Goal: Task Accomplishment & Management: Manage account settings

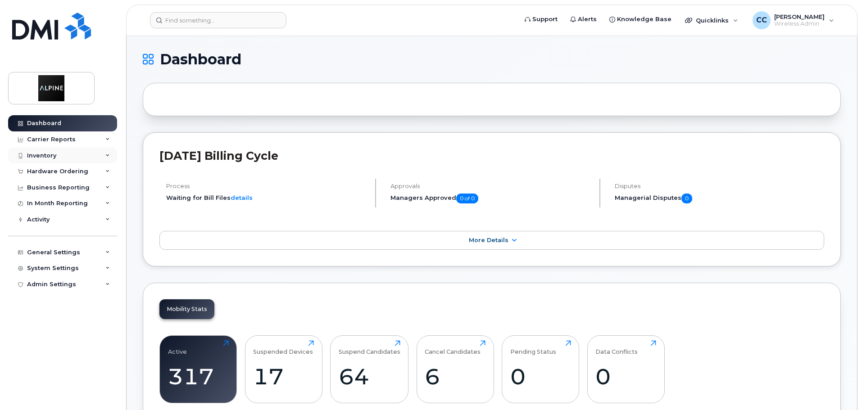
click at [65, 159] on div "Inventory" at bounding box center [62, 156] width 109 height 16
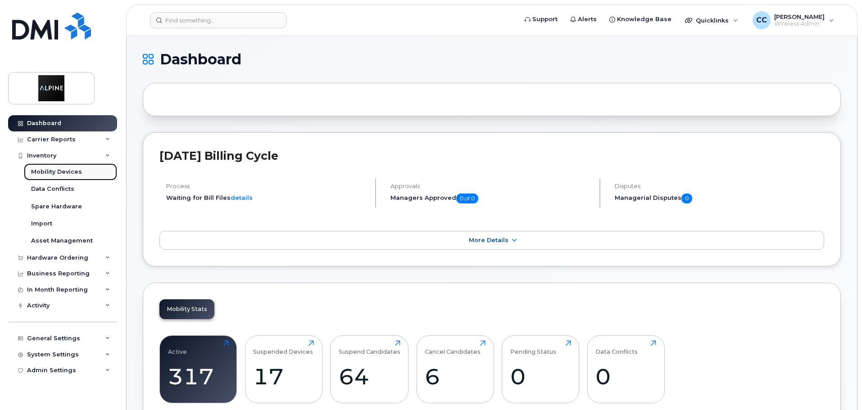
click at [65, 171] on div "Mobility Devices" at bounding box center [56, 172] width 51 height 8
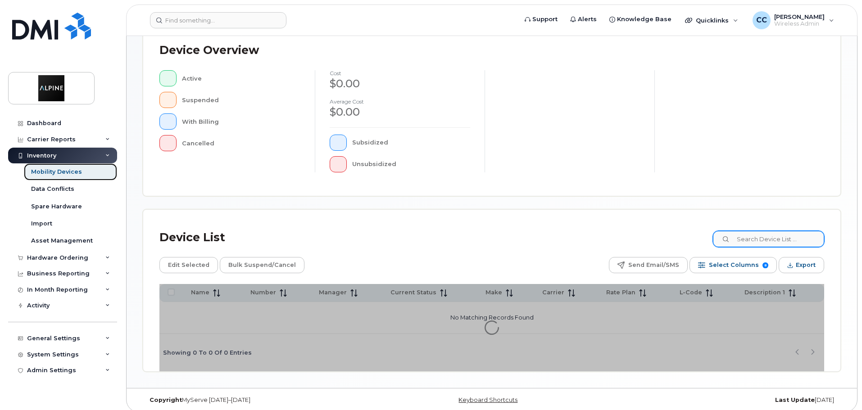
scroll to position [209, 0]
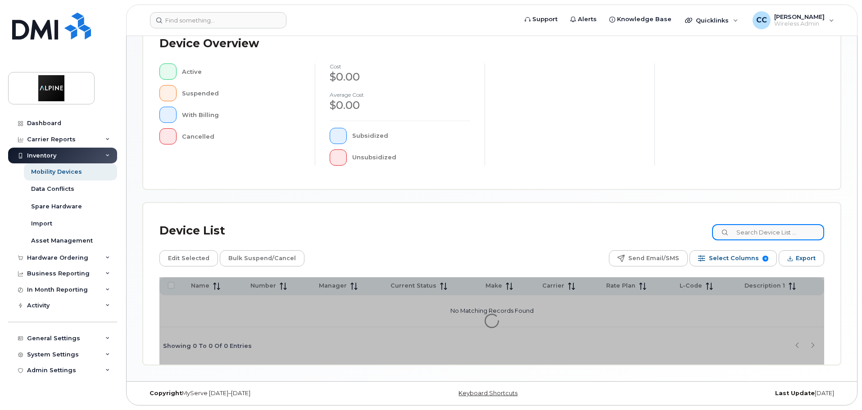
click at [774, 227] on input at bounding box center [768, 232] width 112 height 16
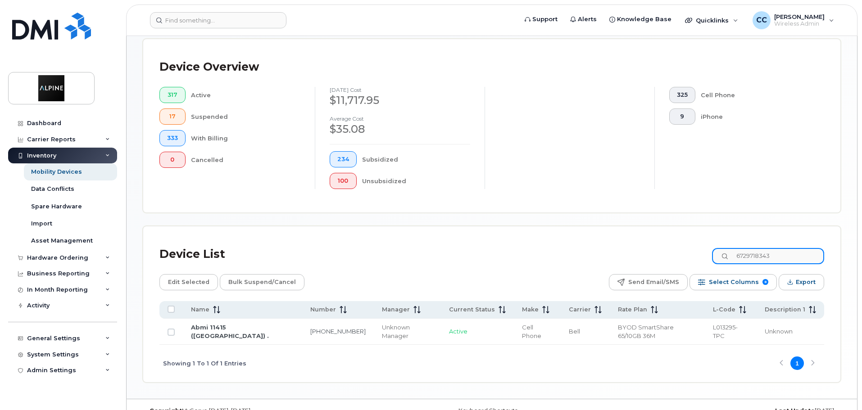
drag, startPoint x: 790, startPoint y: 245, endPoint x: 691, endPoint y: 252, distance: 98.9
click at [693, 251] on div "Device List 6729718343" at bounding box center [491, 254] width 665 height 23
drag, startPoint x: 787, startPoint y: 247, endPoint x: 667, endPoint y: 252, distance: 119.9
click at [667, 252] on div "Device List 6729719641" at bounding box center [491, 254] width 665 height 23
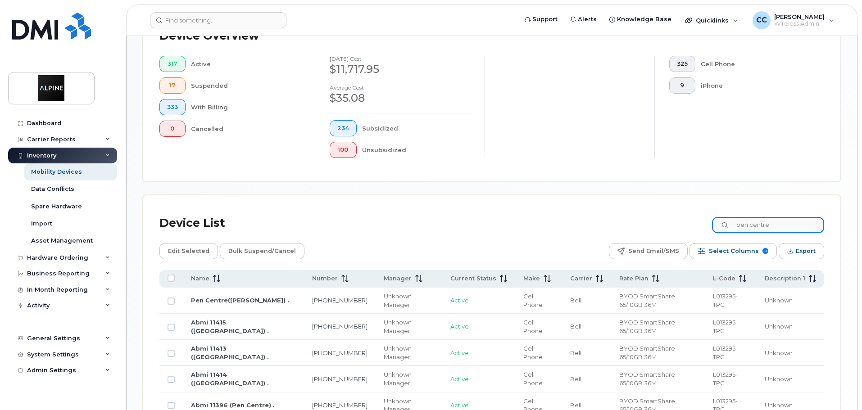
scroll to position [281, 0]
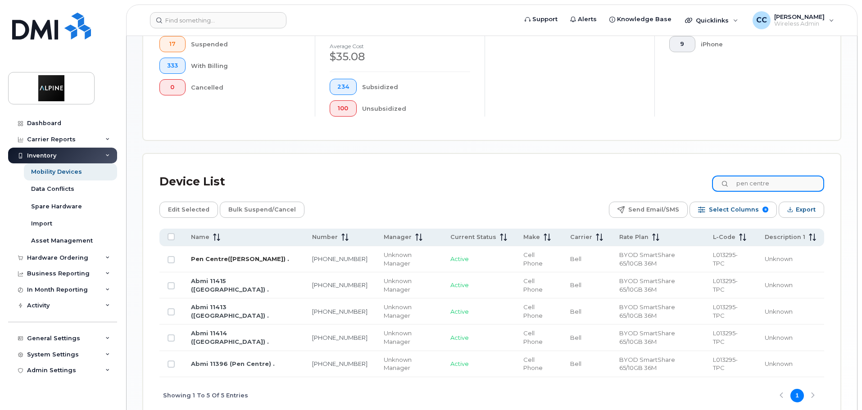
type input "pen centre"
click at [267, 255] on link "Pen Centre(tracey Burdett) ." at bounding box center [240, 258] width 98 height 7
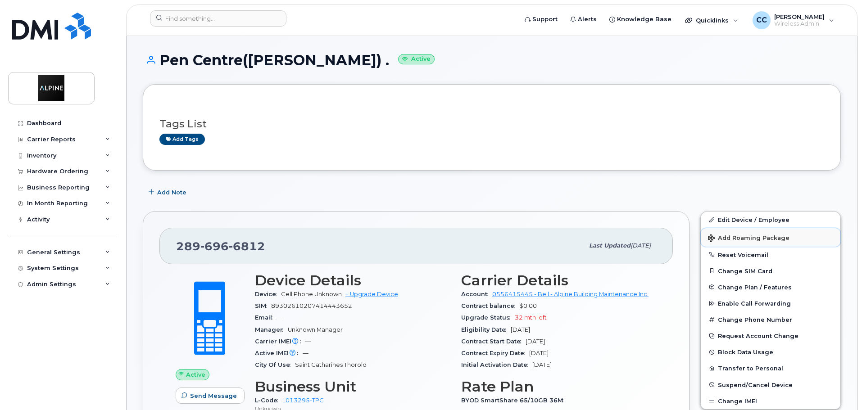
click at [734, 229] on button "Add Roaming Package" at bounding box center [771, 237] width 140 height 18
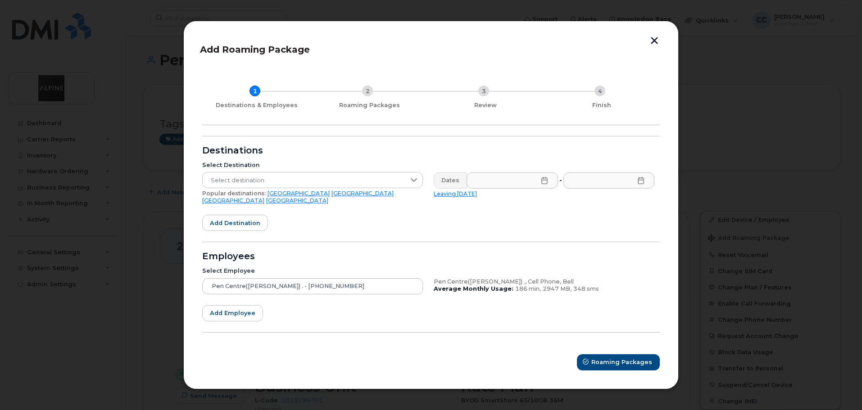
click at [659, 44] on button "button" at bounding box center [655, 41] width 14 height 9
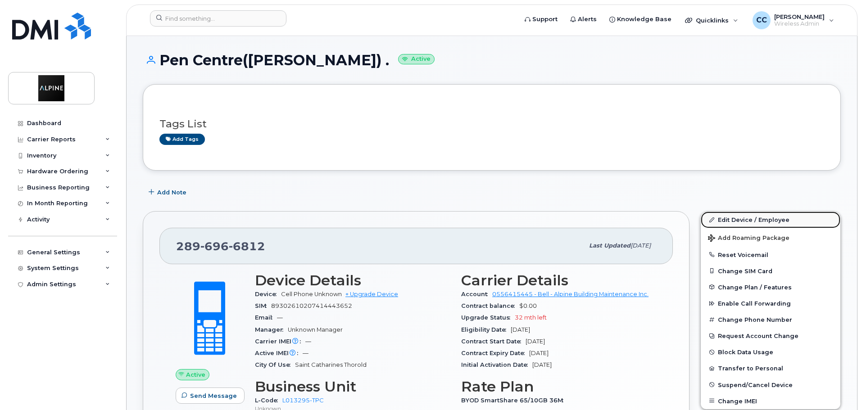
click at [721, 222] on link "Edit Device / Employee" at bounding box center [771, 220] width 140 height 16
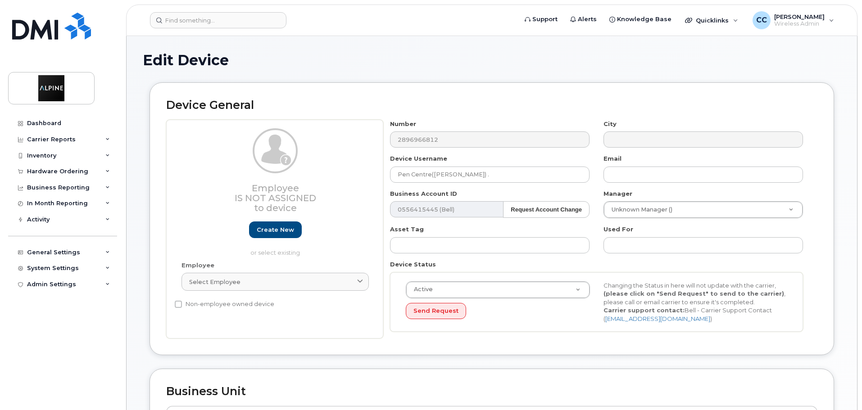
select select "35985225"
click at [435, 171] on input "Pen Centre([PERSON_NAME]) ." at bounding box center [490, 175] width 200 height 16
click at [516, 82] on div "Edit Device" at bounding box center [492, 67] width 698 height 30
click at [499, 168] on input "Pen Centre (Tracey Burdett) ." at bounding box center [490, 175] width 200 height 16
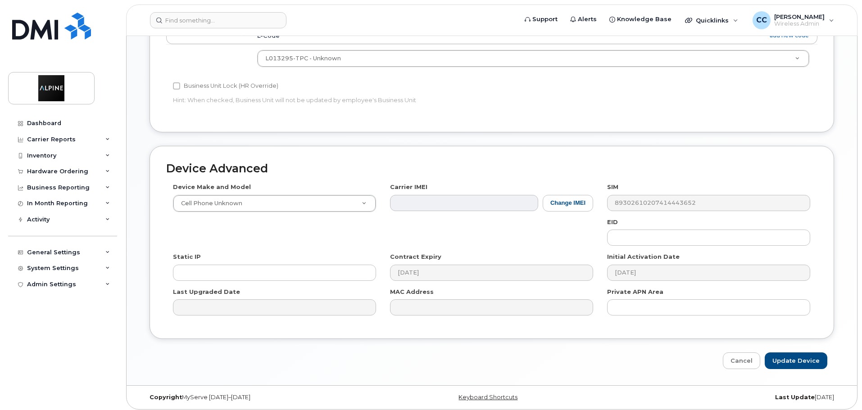
scroll to position [382, 0]
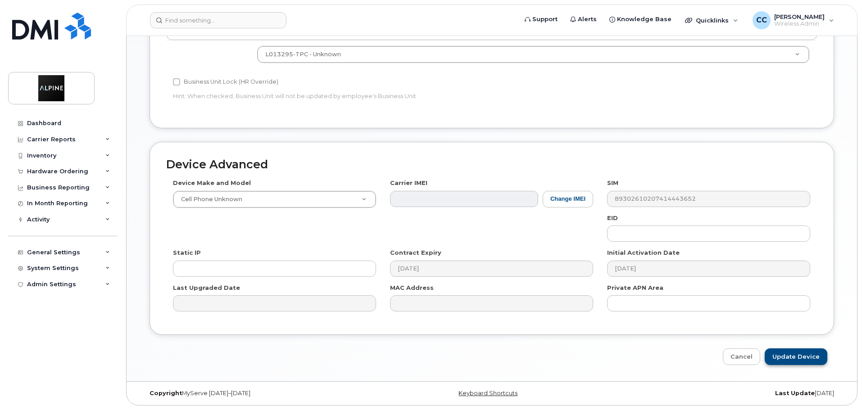
type input "Pen Centre (Tracey Burdett)"
click at [794, 354] on input "Update Device" at bounding box center [796, 357] width 63 height 17
type input "Saving..."
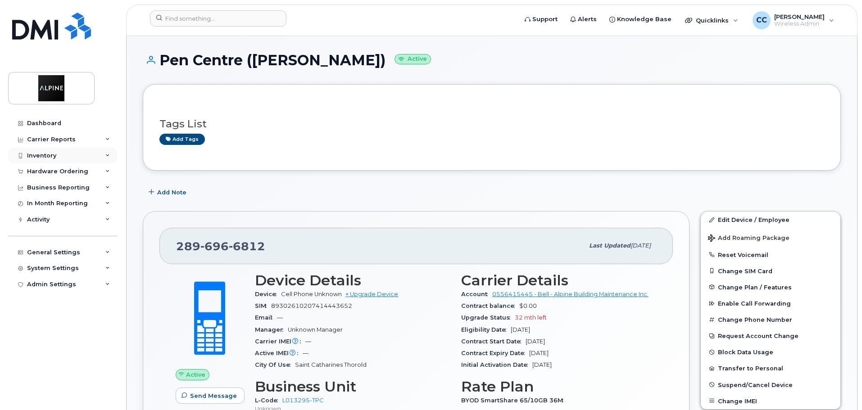
click at [64, 161] on div "Inventory" at bounding box center [62, 156] width 109 height 16
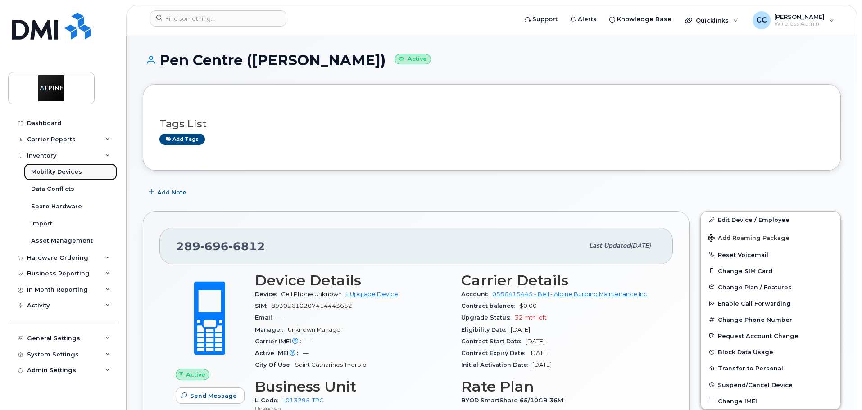
click at [65, 170] on div "Mobility Devices" at bounding box center [56, 172] width 51 height 8
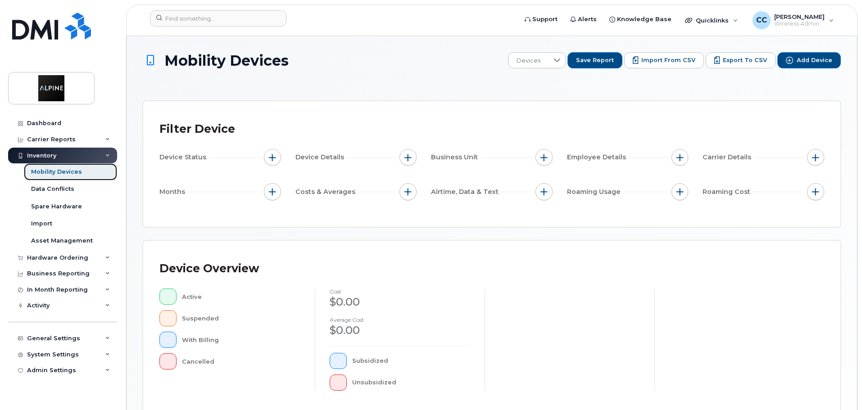
scroll to position [225, 0]
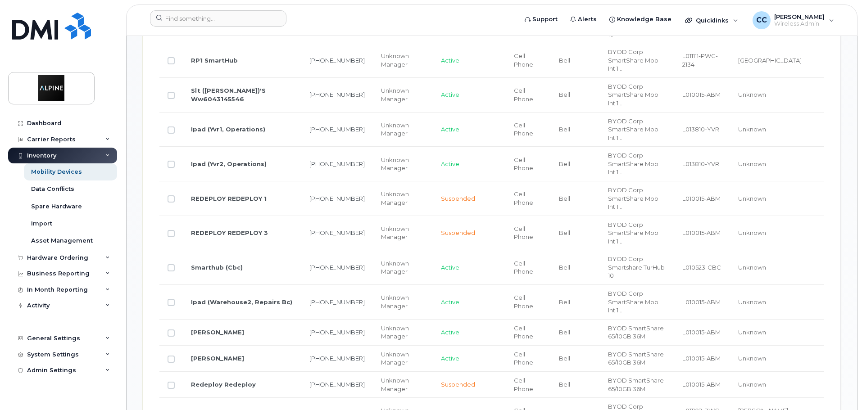
scroll to position [676, 0]
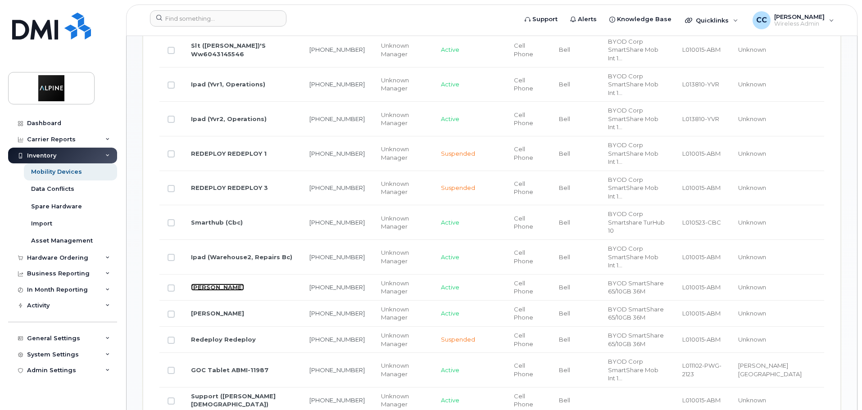
click at [224, 284] on link "Rajdeep Kaur" at bounding box center [217, 287] width 53 height 7
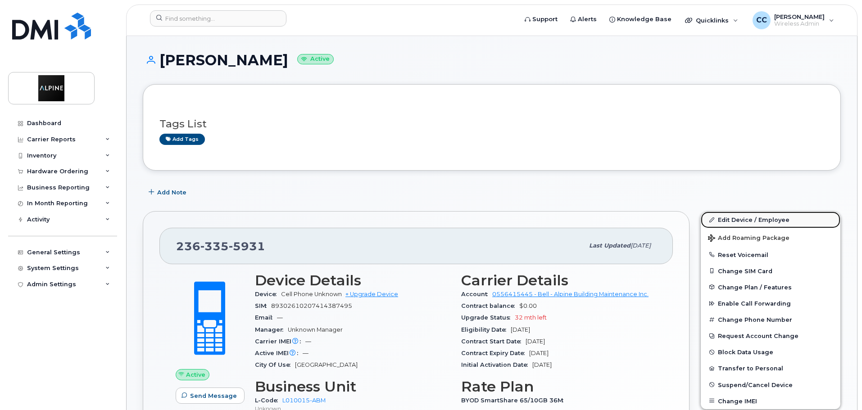
click at [738, 219] on link "Edit Device / Employee" at bounding box center [771, 220] width 140 height 16
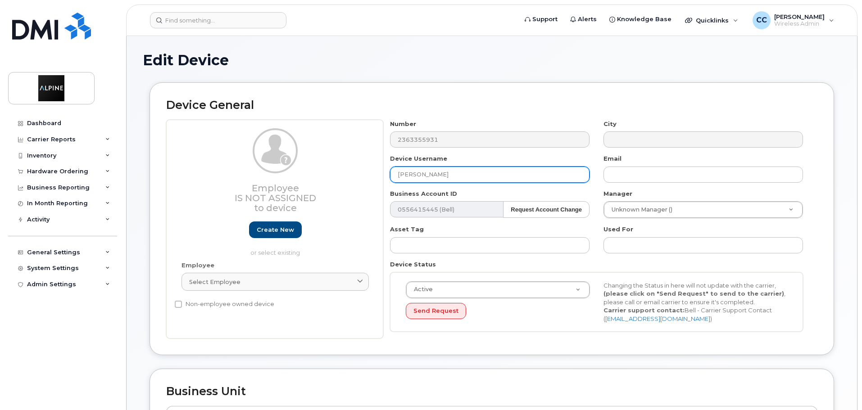
click at [395, 176] on input "[PERSON_NAME]" at bounding box center [490, 175] width 200 height 16
click at [501, 177] on input "Operations BC (Rajdeep Kaur" at bounding box center [490, 175] width 200 height 16
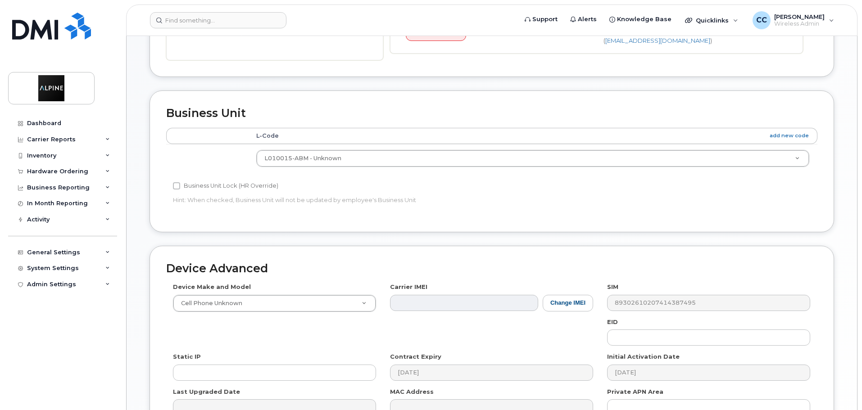
scroll to position [360, 0]
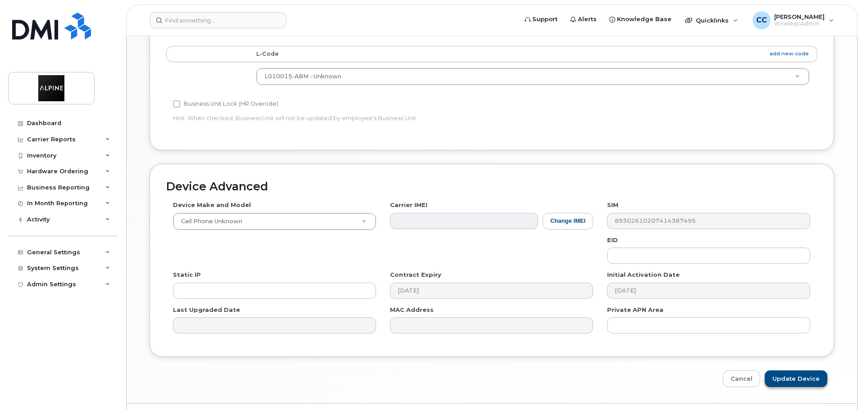
type input "Operations BC ([PERSON_NAME])"
click at [786, 376] on input "Update Device" at bounding box center [796, 379] width 63 height 17
type input "Saving..."
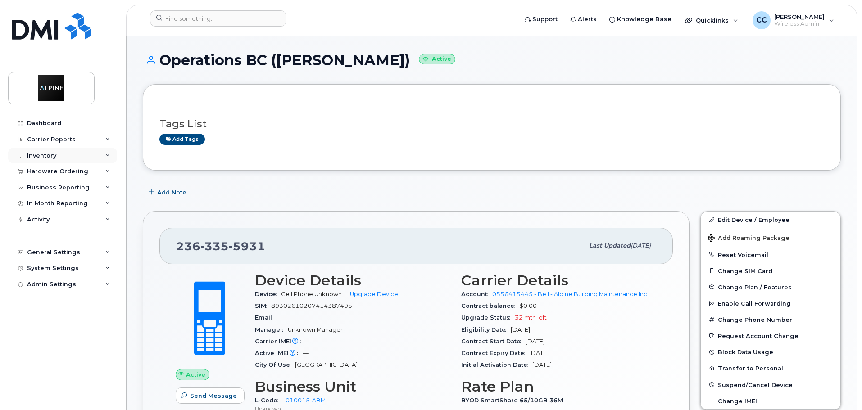
click at [72, 153] on div "Inventory" at bounding box center [62, 156] width 109 height 16
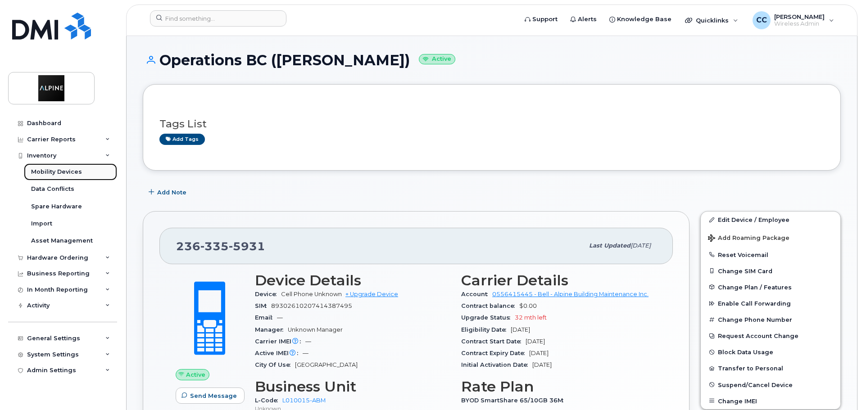
click at [44, 171] on div "Mobility Devices" at bounding box center [56, 172] width 51 height 8
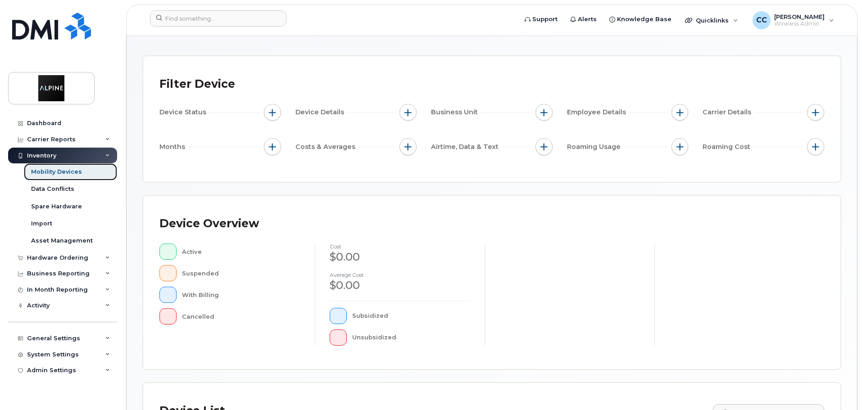
scroll to position [225, 0]
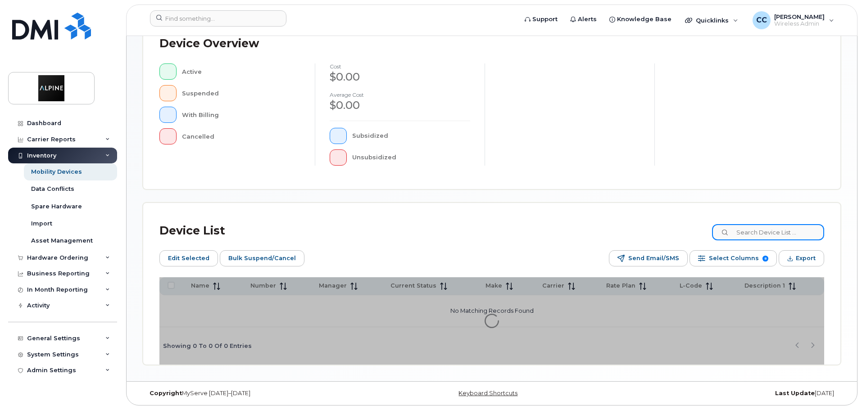
click at [781, 233] on input at bounding box center [768, 232] width 112 height 16
type input "sunder"
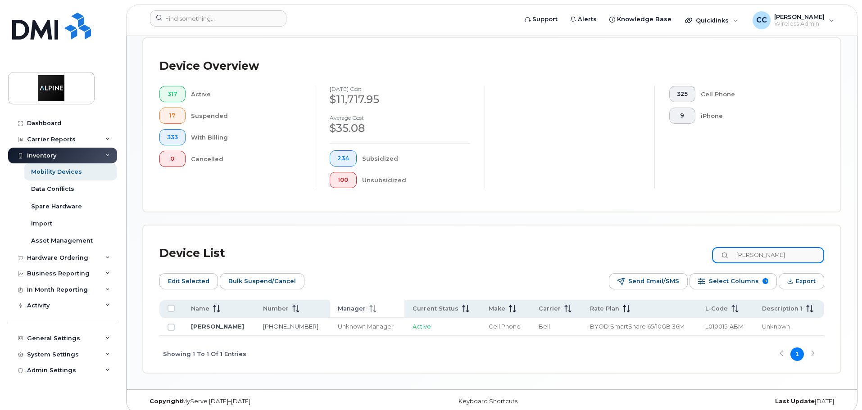
scroll to position [227, 0]
click at [213, 324] on td "[PERSON_NAME]" at bounding box center [219, 327] width 72 height 18
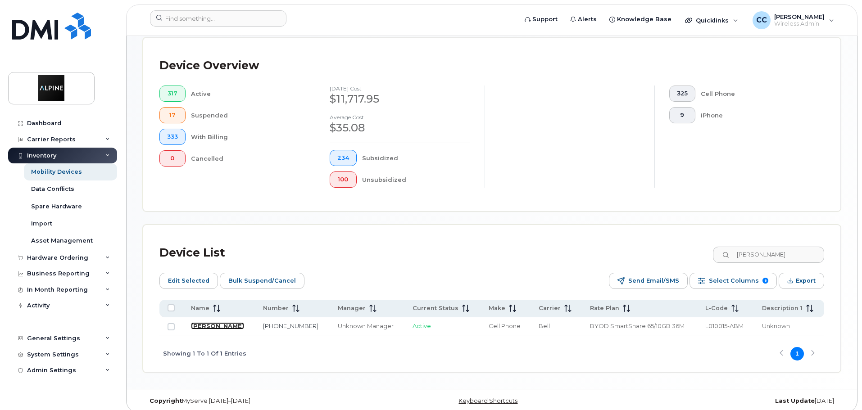
click at [208, 322] on link "[PERSON_NAME]" at bounding box center [217, 325] width 53 height 7
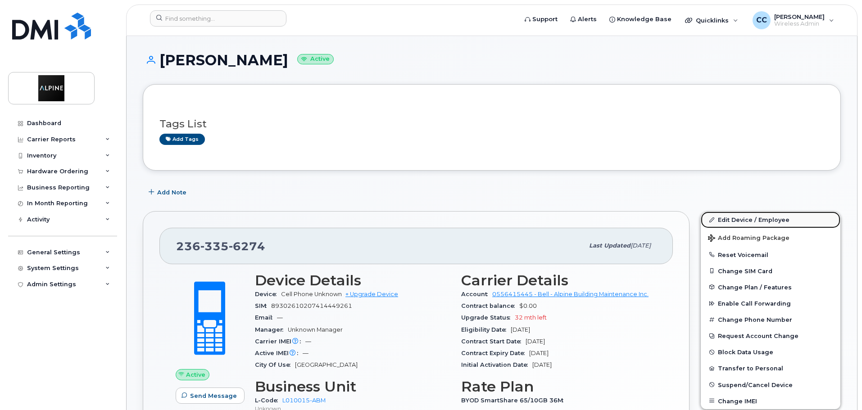
click at [736, 221] on link "Edit Device / Employee" at bounding box center [771, 220] width 140 height 16
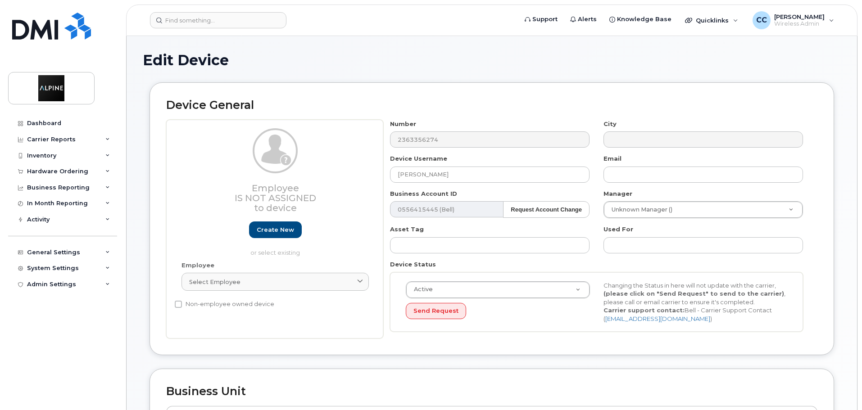
click at [399, 173] on input "[PERSON_NAME]" at bounding box center [490, 175] width 200 height 16
click at [497, 172] on input "Operations BC ([PERSON_NAME]" at bounding box center [490, 175] width 200 height 16
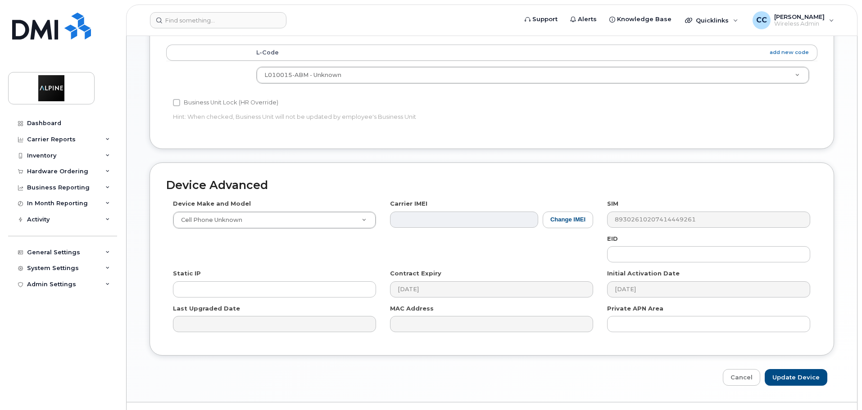
scroll to position [382, 0]
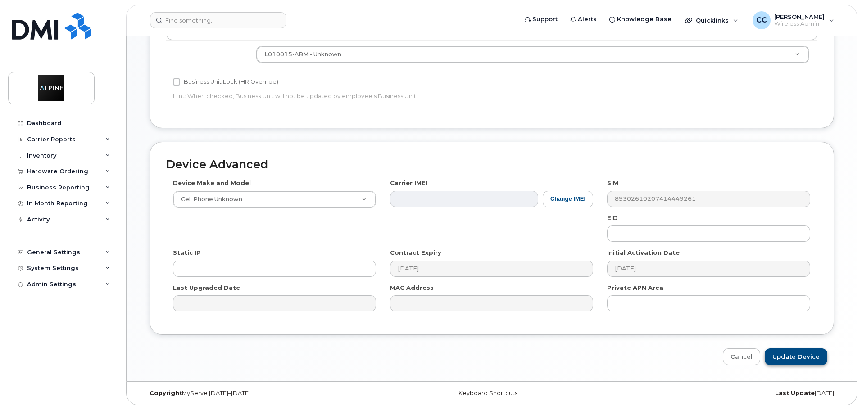
type input "Operations BC (Sunder Rathi)"
click at [785, 355] on input "Update Device" at bounding box center [796, 357] width 63 height 17
type input "Saving..."
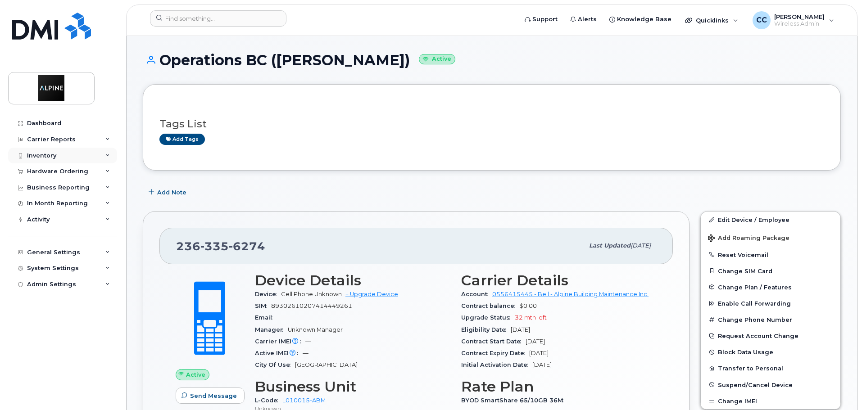
click at [63, 156] on div "Inventory" at bounding box center [62, 156] width 109 height 16
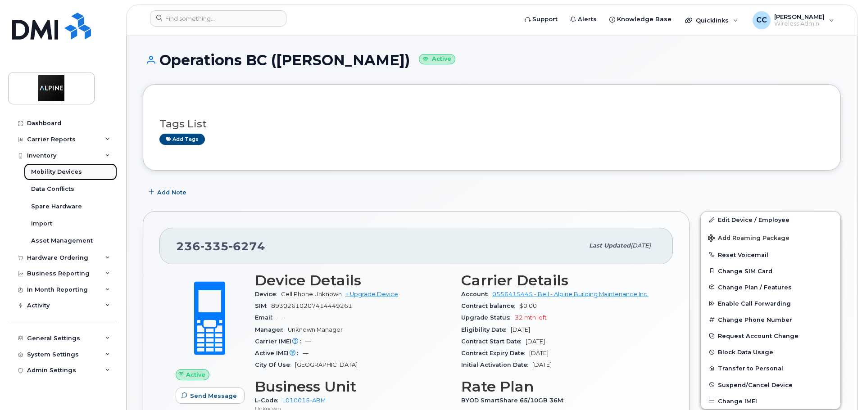
click at [67, 171] on div "Mobility Devices" at bounding box center [56, 172] width 51 height 8
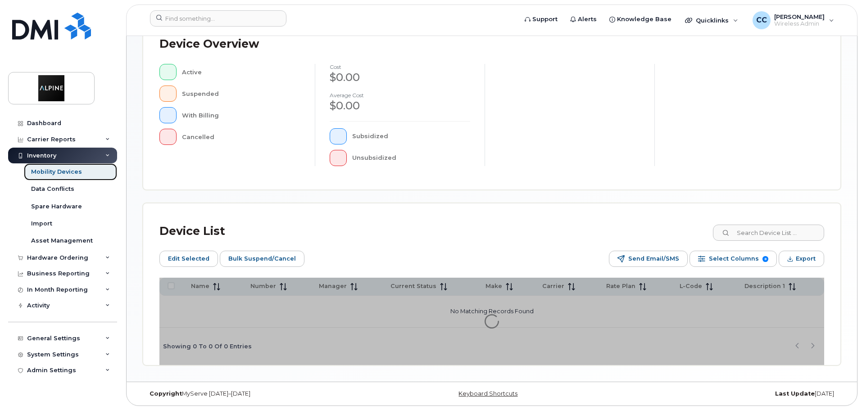
scroll to position [225, 0]
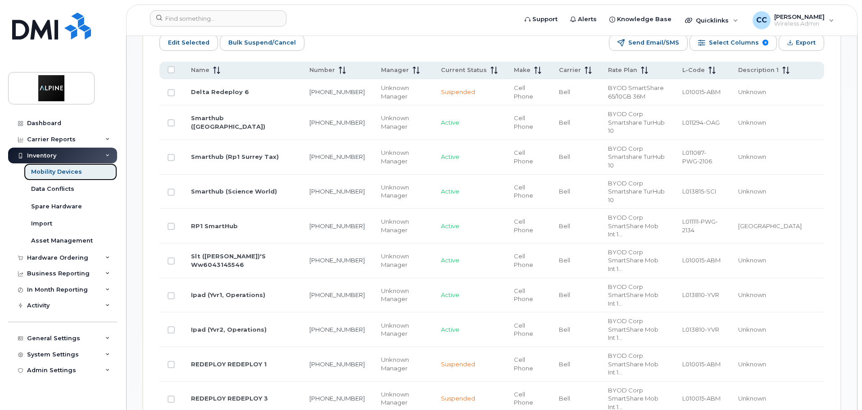
scroll to position [450, 0]
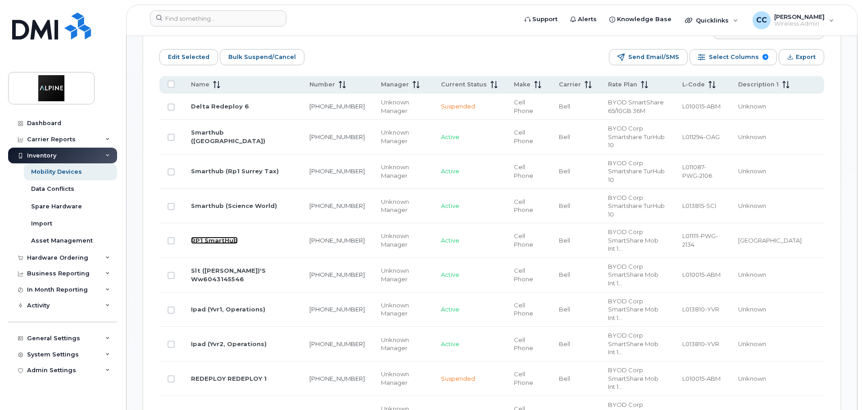
click at [219, 237] on link "RP1 SmartHub" at bounding box center [214, 240] width 47 height 7
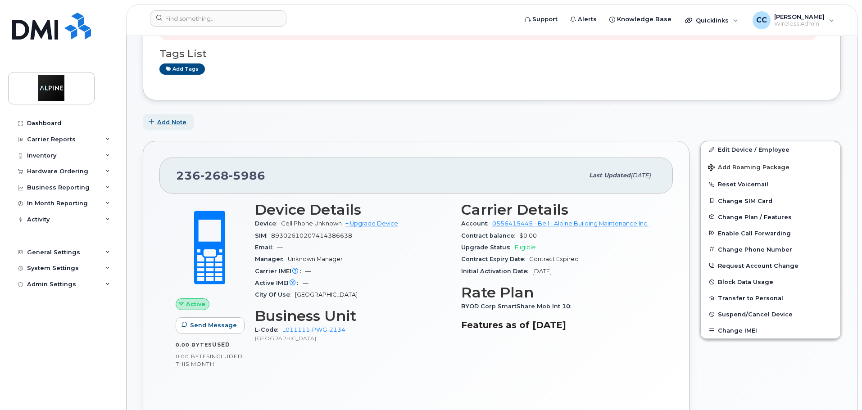
scroll to position [45, 0]
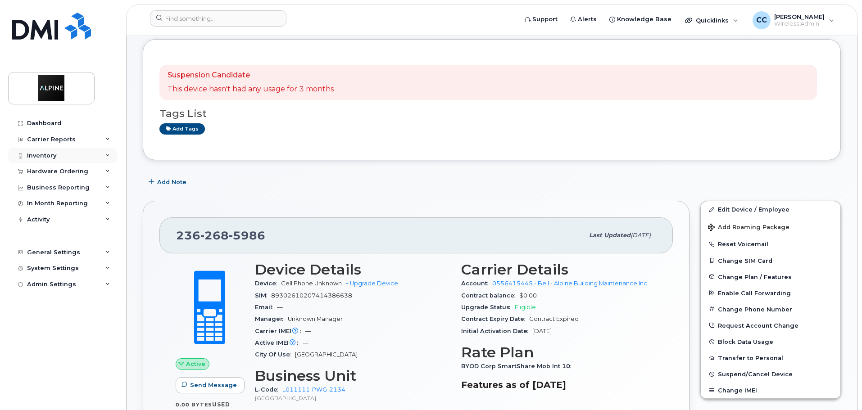
click at [36, 155] on div "Inventory" at bounding box center [41, 155] width 29 height 7
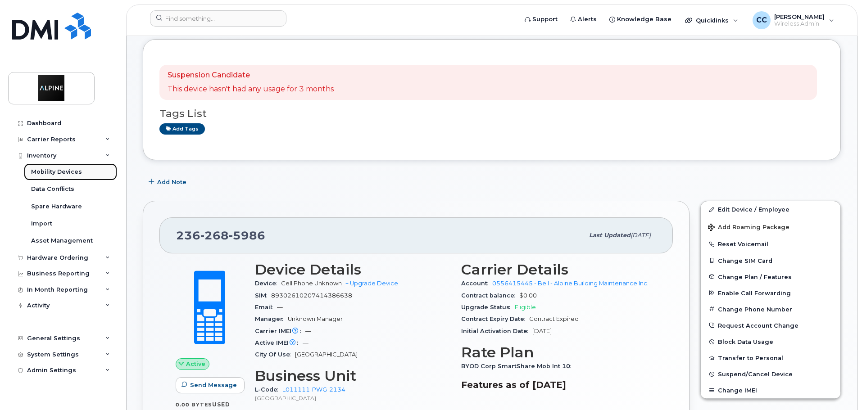
click at [53, 175] on div "Mobility Devices" at bounding box center [56, 172] width 51 height 8
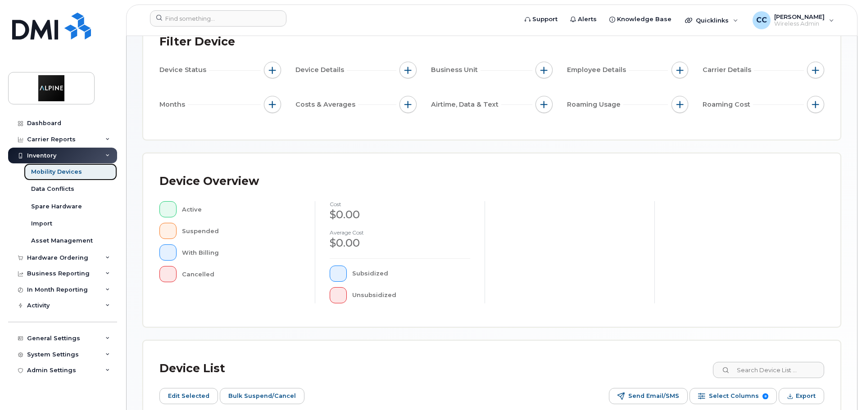
scroll to position [225, 0]
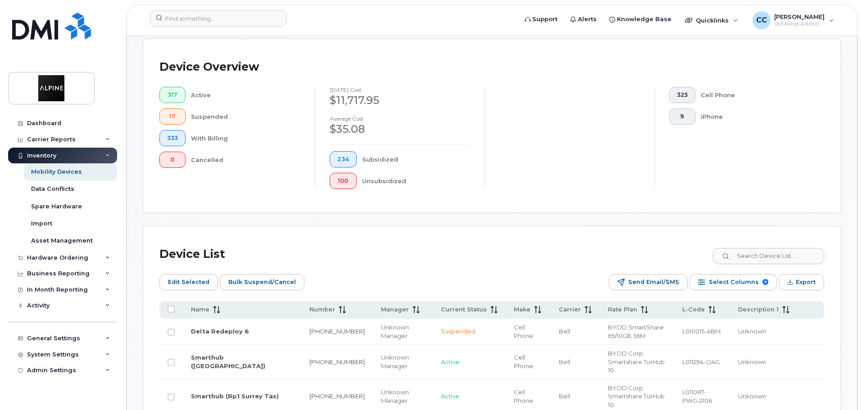
drag, startPoint x: 273, startPoint y: 157, endPoint x: 304, endPoint y: 55, distance: 106.7
click at [277, 159] on div "Cancelled" at bounding box center [246, 160] width 110 height 16
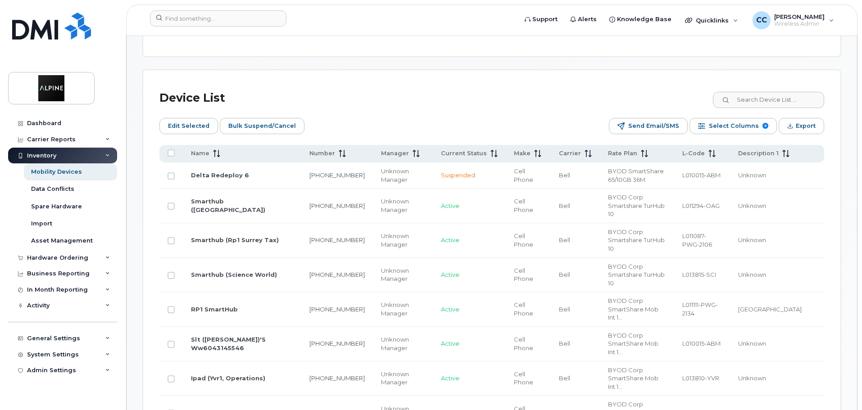
scroll to position [270, 0]
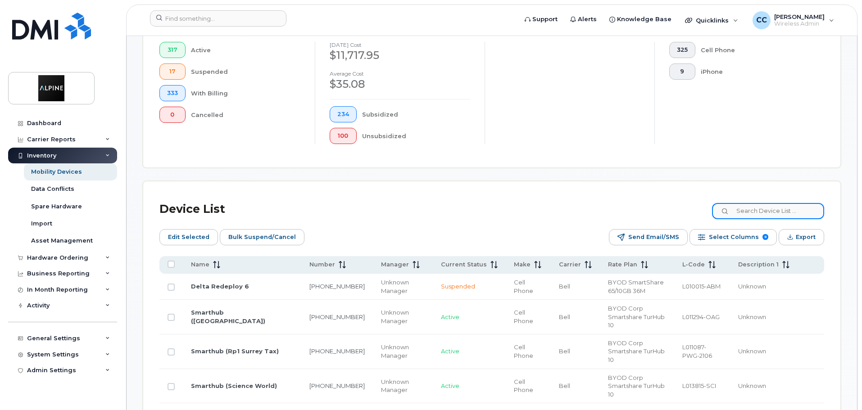
click at [768, 204] on input at bounding box center [768, 211] width 112 height 16
type input "strategic"
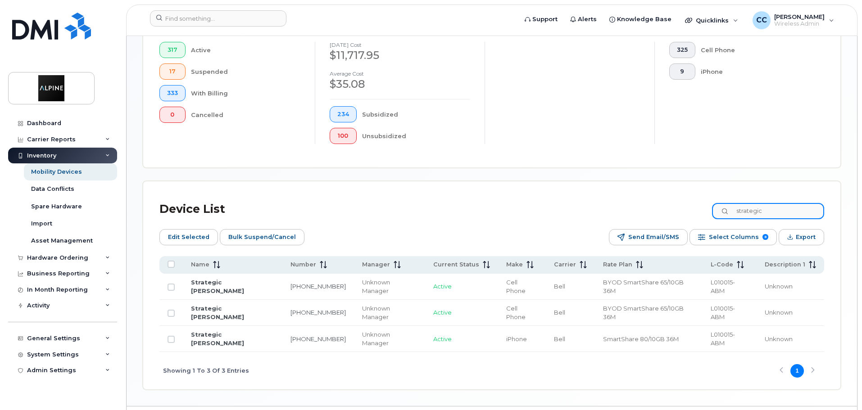
scroll to position [262, 0]
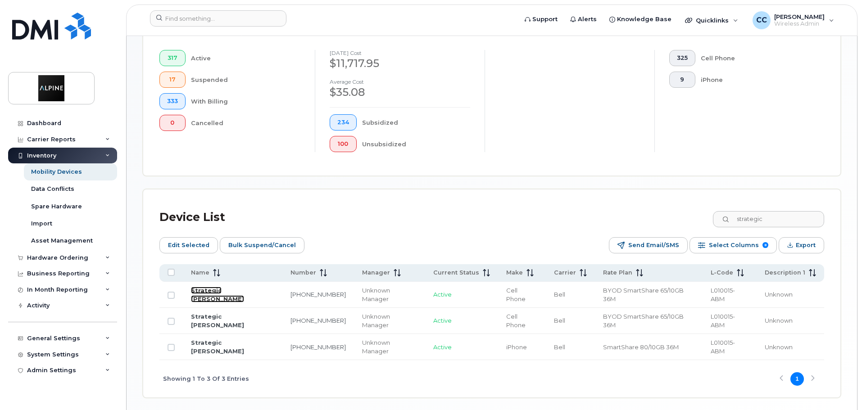
click at [240, 287] on link "Strategic Arjun Suresh" at bounding box center [217, 295] width 53 height 16
click at [244, 313] on link "Strategic Chris Hibberd" at bounding box center [217, 321] width 53 height 16
click at [244, 339] on link "Strategic Clara Coelho" at bounding box center [217, 347] width 53 height 16
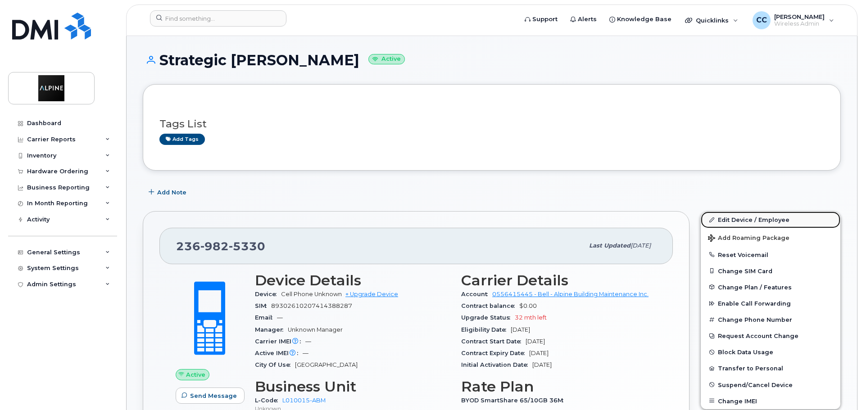
drag, startPoint x: 737, startPoint y: 221, endPoint x: 742, endPoint y: 220, distance: 5.0
click at [737, 221] on link "Edit Device / Employee" at bounding box center [771, 220] width 140 height 16
drag, startPoint x: 724, startPoint y: 221, endPoint x: 730, endPoint y: 224, distance: 6.4
click at [724, 221] on link "Edit Device / Employee" at bounding box center [771, 220] width 140 height 16
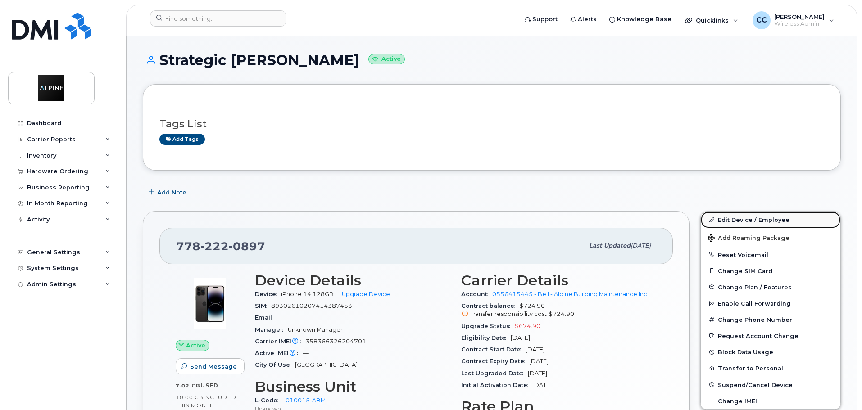
click at [742, 218] on link "Edit Device / Employee" at bounding box center [771, 220] width 140 height 16
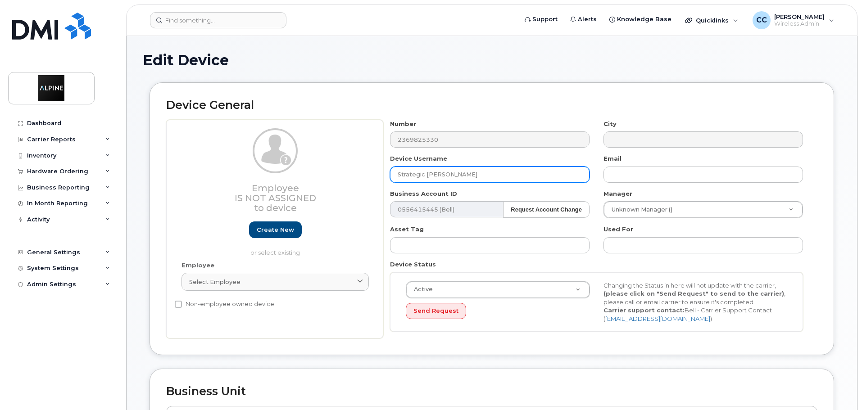
click at [426, 172] on input "Strategic [PERSON_NAME]" at bounding box center [490, 175] width 200 height 16
click at [464, 177] on input "Strategic (Arjun Suresh" at bounding box center [490, 175] width 200 height 16
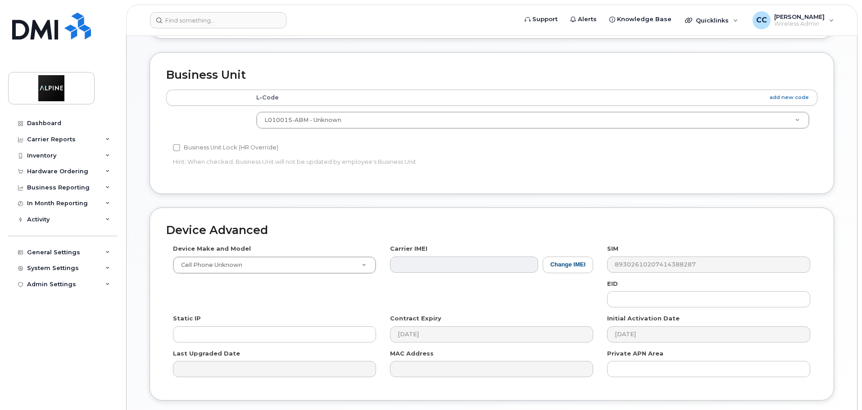
scroll to position [382, 0]
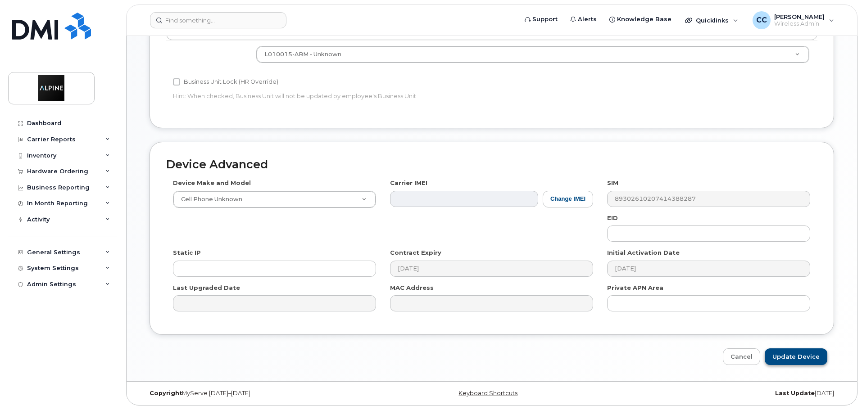
type input "Strategic (Arjun Suresh)"
click at [789, 358] on input "Update Device" at bounding box center [796, 357] width 63 height 17
type input "Saving..."
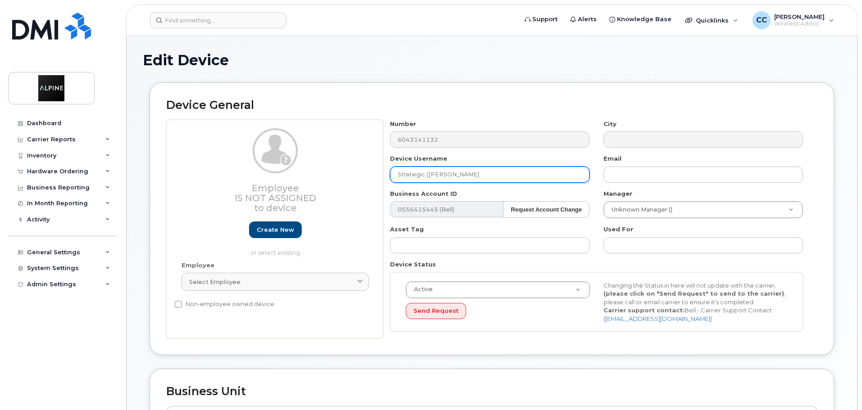
click at [493, 175] on input "Strategic ([PERSON_NAME]" at bounding box center [490, 175] width 200 height 16
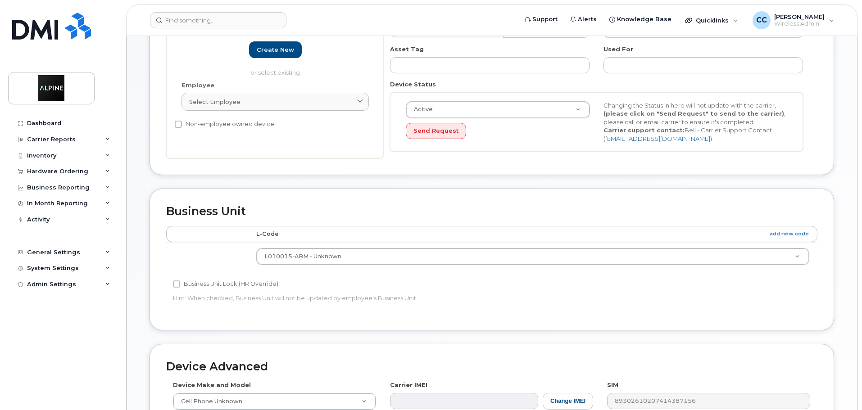
scroll to position [382, 0]
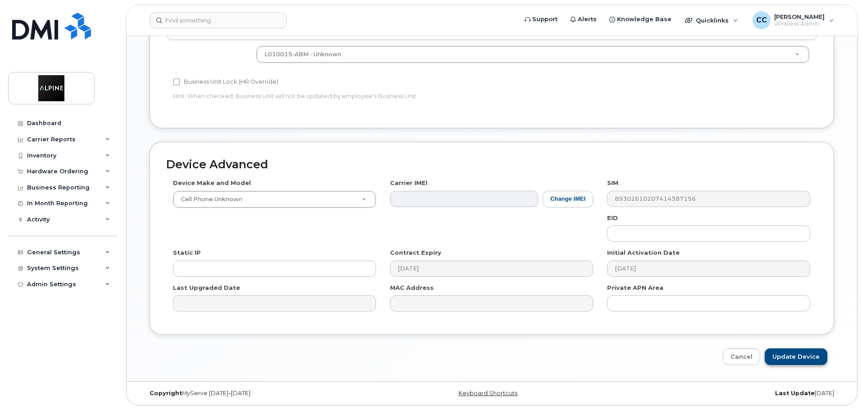
type input "Strategic ([PERSON_NAME])"
click at [785, 353] on input "Update Device" at bounding box center [796, 357] width 63 height 17
type input "Saving..."
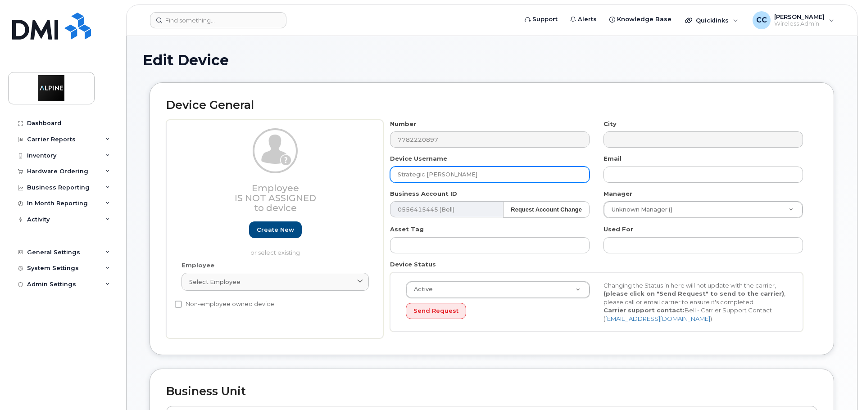
click at [428, 176] on input "Strategic Clara Coelho" at bounding box center [490, 175] width 200 height 16
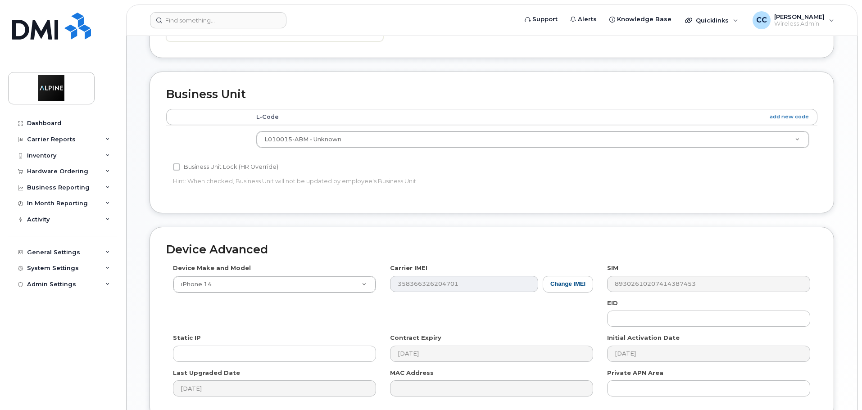
scroll to position [382, 0]
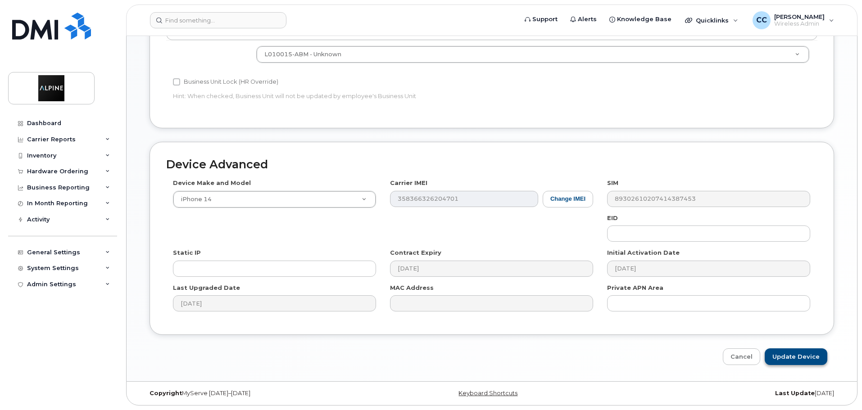
type input "Strategic ([PERSON_NAME])"
click at [791, 360] on input "Update Device" at bounding box center [796, 357] width 63 height 17
type input "Saving..."
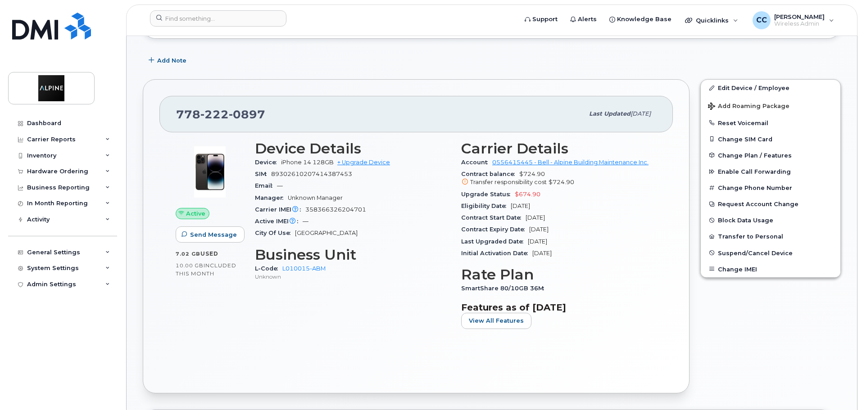
scroll to position [135, 0]
